Goal: Information Seeking & Learning: Learn about a topic

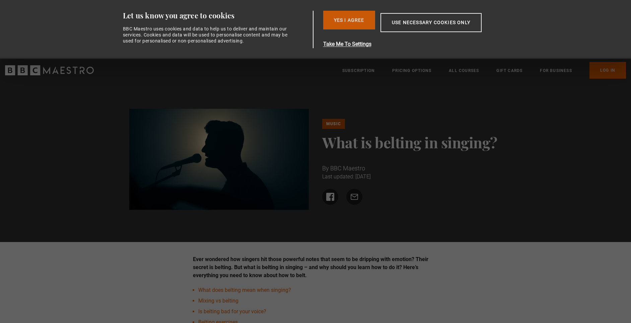
click at [355, 21] on button "Yes I Agree" at bounding box center [349, 20] width 52 height 19
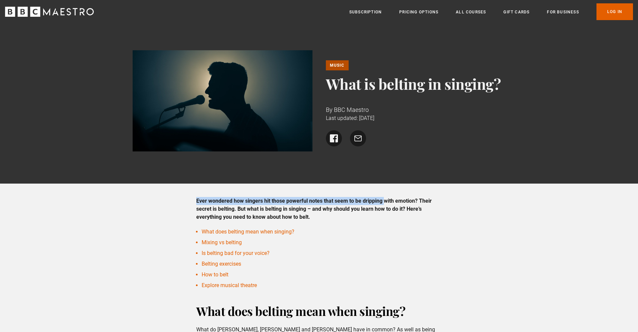
drag, startPoint x: 190, startPoint y: 199, endPoint x: 399, endPoint y: 198, distance: 209.7
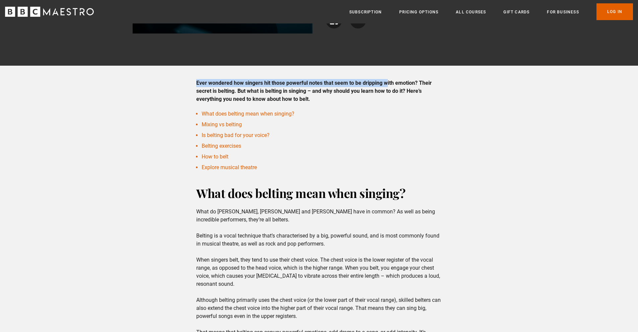
scroll to position [134, 0]
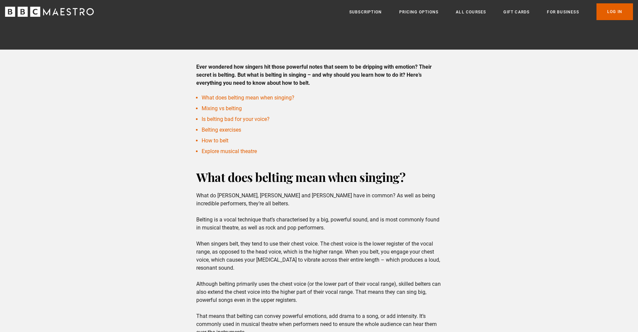
click at [275, 201] on p "What do [PERSON_NAME], [PERSON_NAME] and [PERSON_NAME] have in common? As well …" at bounding box center [319, 264] width 246 height 145
drag, startPoint x: 187, startPoint y: 215, endPoint x: 275, endPoint y: 221, distance: 88.7
click at [275, 221] on p "What do [PERSON_NAME], [PERSON_NAME] and [PERSON_NAME] have in common? As well …" at bounding box center [319, 264] width 246 height 145
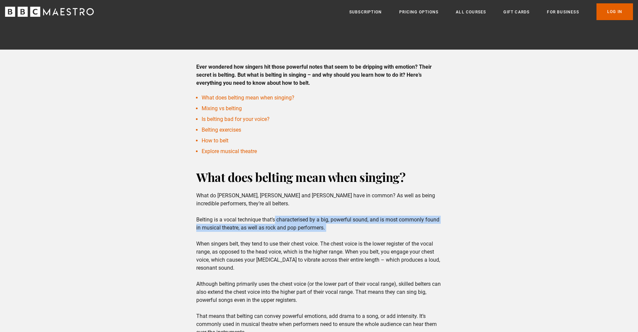
drag, startPoint x: 275, startPoint y: 221, endPoint x: 340, endPoint y: 229, distance: 65.5
click at [340, 229] on p "What do [PERSON_NAME], [PERSON_NAME] and [PERSON_NAME] have in common? As well …" at bounding box center [319, 264] width 246 height 145
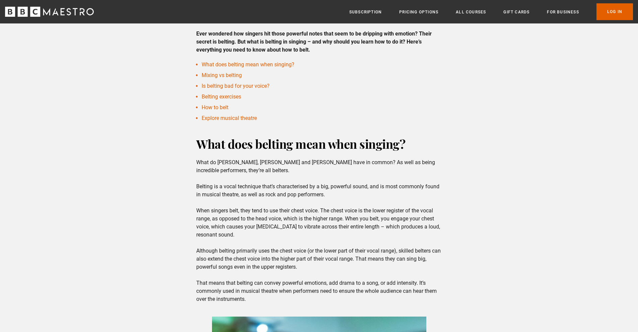
scroll to position [168, 0]
